Goal: Task Accomplishment & Management: Manage account settings

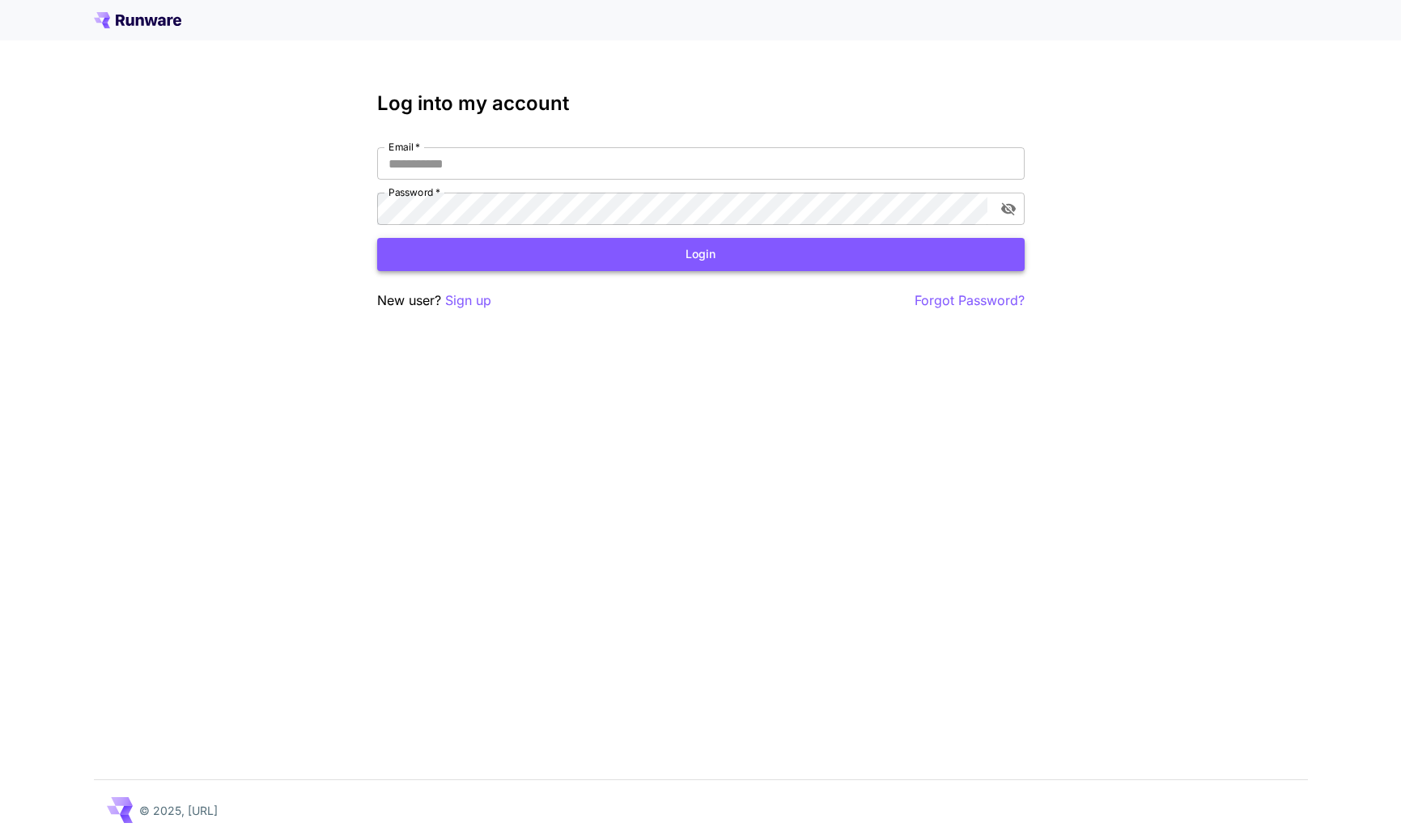
type input "**********"
click at [714, 249] on button "Login" at bounding box center [701, 254] width 648 height 33
